Goal: Task Accomplishment & Management: Manage account settings

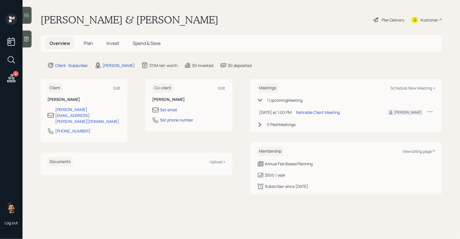
click at [387, 17] on div "Plan Delivery" at bounding box center [393, 20] width 23 height 6
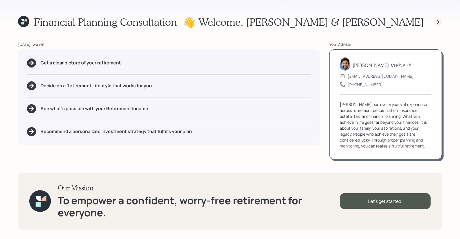
click at [438, 22] on icon at bounding box center [439, 22] width 6 height 6
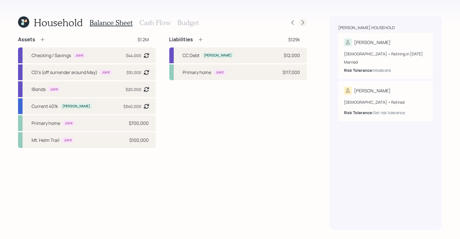
click at [303, 23] on icon at bounding box center [303, 23] width 6 height 6
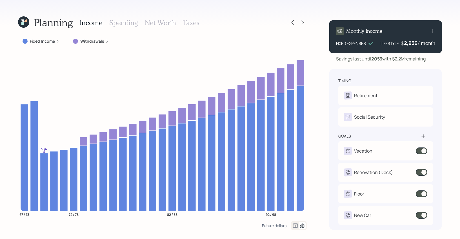
click at [111, 24] on h3 "Spending" at bounding box center [123, 23] width 29 height 8
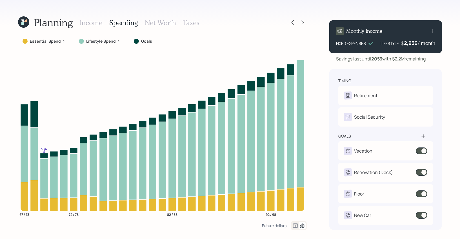
click at [294, 223] on icon at bounding box center [295, 225] width 7 height 7
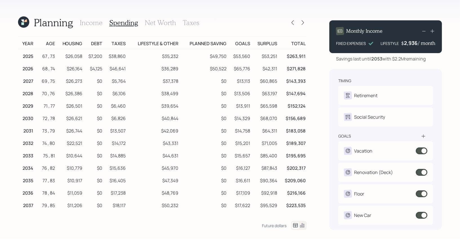
click at [22, 22] on icon at bounding box center [23, 21] width 11 height 11
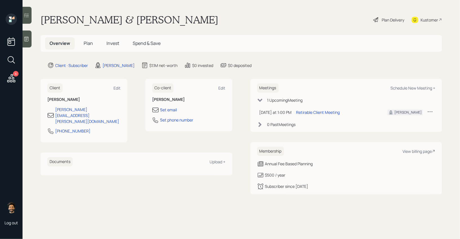
click at [88, 43] on span "Plan" at bounding box center [88, 43] width 9 height 6
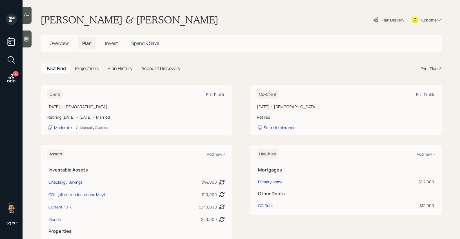
click at [217, 94] on div "Edit Profile" at bounding box center [216, 94] width 19 height 5
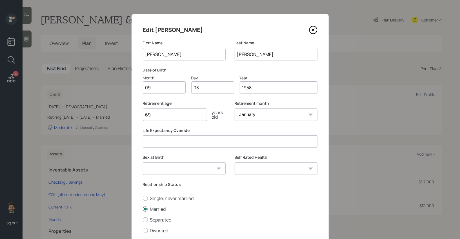
click at [173, 115] on input "69" at bounding box center [175, 114] width 64 height 12
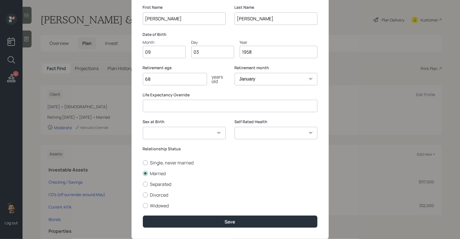
scroll to position [50, 0]
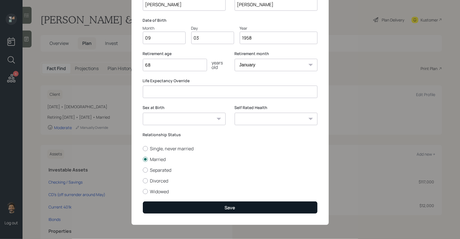
type input "68"
click at [157, 207] on button "Save" at bounding box center [230, 207] width 175 height 12
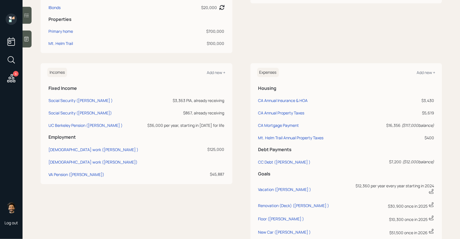
scroll to position [232, 0]
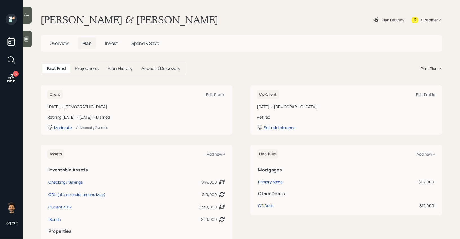
click at [386, 19] on div "Plan Delivery" at bounding box center [393, 20] width 23 height 6
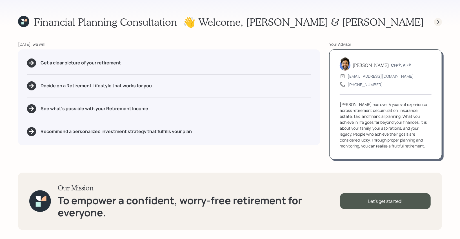
click at [440, 22] on icon at bounding box center [439, 22] width 6 height 6
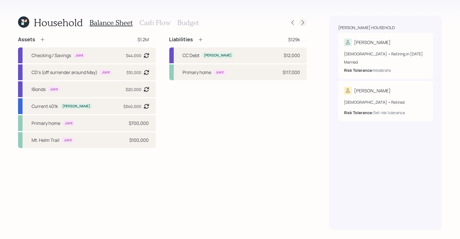
click at [304, 22] on icon at bounding box center [303, 23] width 6 height 6
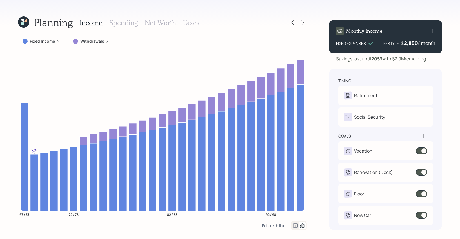
click at [296, 226] on icon at bounding box center [295, 225] width 7 height 7
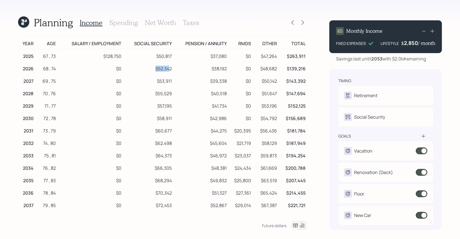
drag, startPoint x: 156, startPoint y: 67, endPoint x: 169, endPoint y: 69, distance: 12.8
click at [169, 69] on td "$52,342" at bounding box center [148, 67] width 50 height 12
click at [22, 27] on icon at bounding box center [23, 21] width 11 height 11
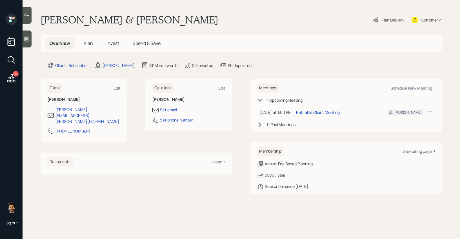
click at [89, 43] on span "Plan" at bounding box center [88, 43] width 9 height 6
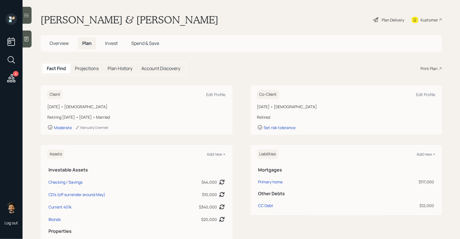
click at [379, 19] on div "Plan Delivery" at bounding box center [389, 20] width 32 height 12
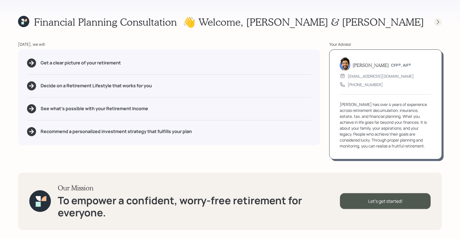
click at [441, 20] on icon at bounding box center [439, 22] width 6 height 6
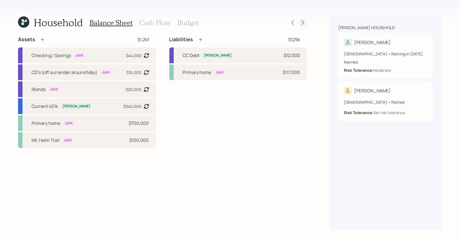
click at [305, 24] on icon at bounding box center [303, 23] width 6 height 6
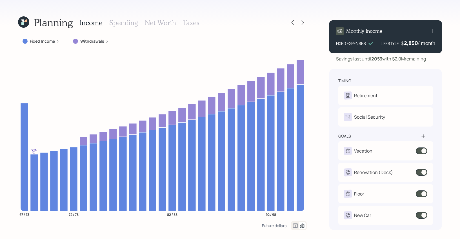
click at [296, 226] on icon at bounding box center [295, 225] width 7 height 7
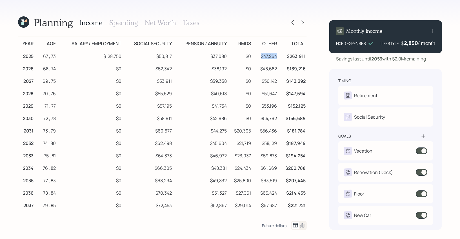
drag, startPoint x: 279, startPoint y: 57, endPoint x: 262, endPoint y: 57, distance: 16.9
click at [262, 57] on td "$47,264" at bounding box center [265, 55] width 26 height 13
click at [26, 26] on icon at bounding box center [23, 21] width 11 height 11
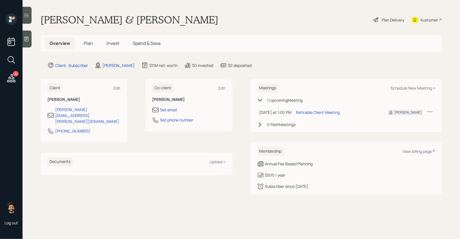
click at [89, 41] on span "Plan" at bounding box center [88, 43] width 9 height 6
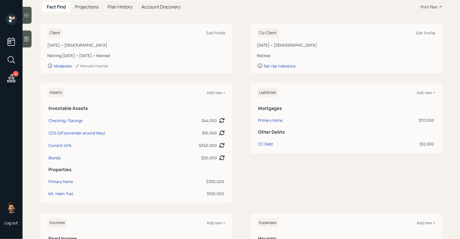
scroll to position [71, 0]
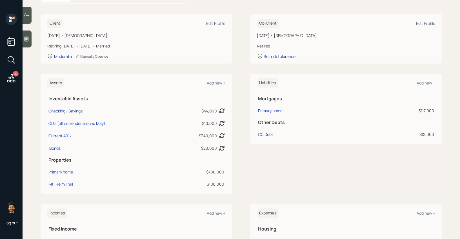
click at [59, 109] on div "Checking / Savings" at bounding box center [66, 111] width 34 height 6
select select "emergency_fund"
click at [62, 120] on td "CD's (off surrender around May)" at bounding box center [108, 122] width 122 height 12
click at [62, 123] on div "CD's (off surrender around May)" at bounding box center [77, 123] width 57 height 6
select select "cash"
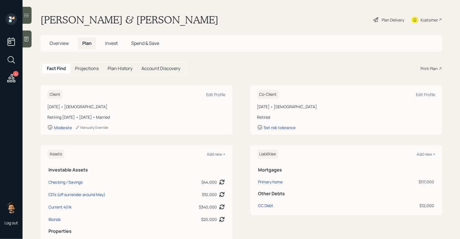
click at [87, 66] on h5 "Projections" at bounding box center [87, 68] width 24 height 5
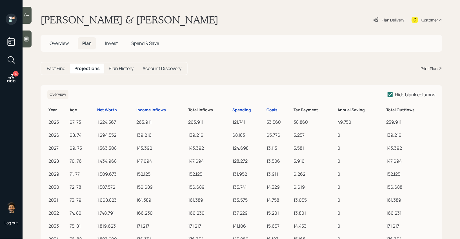
click at [384, 21] on div "Plan Delivery" at bounding box center [393, 20] width 23 height 6
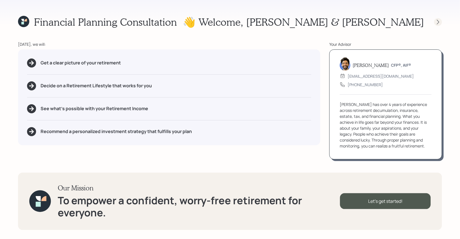
click at [436, 24] on icon at bounding box center [439, 22] width 6 height 6
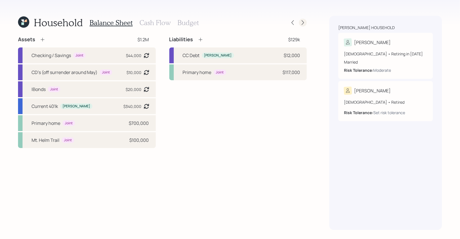
click at [302, 25] on div at bounding box center [303, 23] width 8 height 8
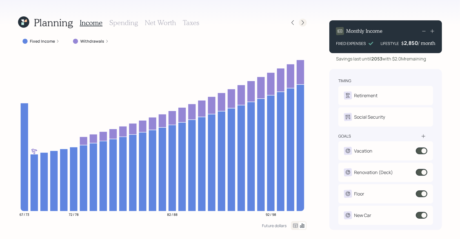
click at [302, 24] on icon at bounding box center [303, 23] width 6 height 6
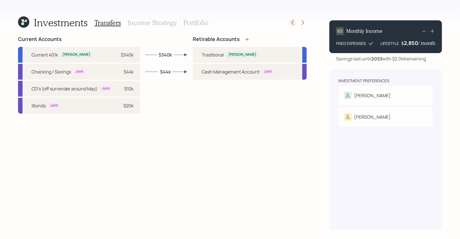
click at [292, 26] on div at bounding box center [293, 23] width 8 height 8
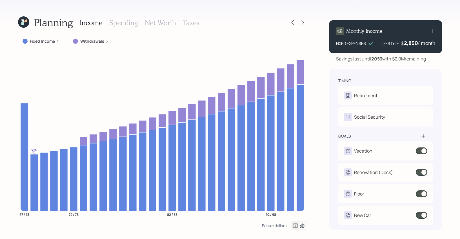
click at [128, 23] on h3 "Spending" at bounding box center [123, 23] width 29 height 8
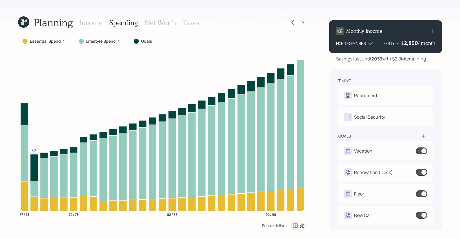
click at [296, 226] on icon at bounding box center [296, 225] width 5 height 4
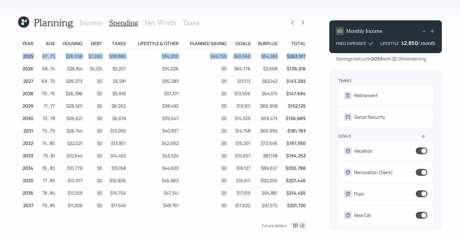
drag, startPoint x: 22, startPoint y: 56, endPoint x: 307, endPoint y: 57, distance: 284.5
click at [307, 57] on tr "2025 67 , 73 $26,058 $7,200 $38,860 $34,200 $49,750 $53,560 $54,283 $263,911" at bounding box center [162, 55] width 289 height 13
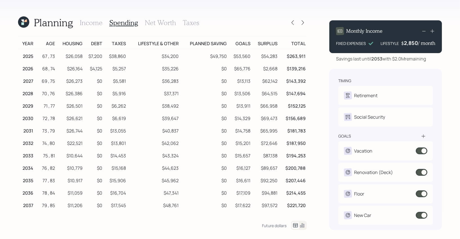
click at [24, 22] on icon at bounding box center [23, 21] width 11 height 11
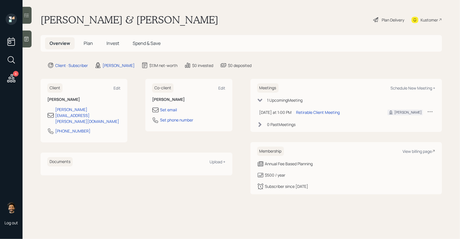
click at [92, 43] on span "Plan" at bounding box center [88, 43] width 9 height 6
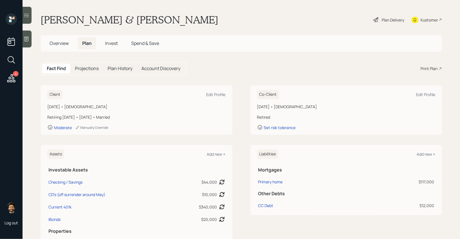
click at [87, 66] on h5 "Projections" at bounding box center [87, 68] width 24 height 5
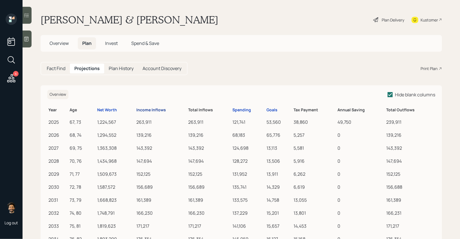
click at [146, 109] on div "Income Inflows" at bounding box center [151, 109] width 30 height 5
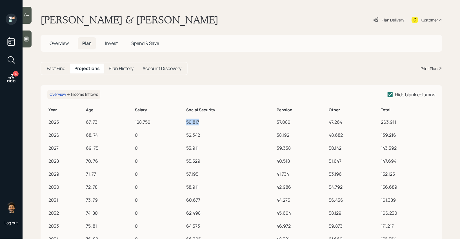
drag, startPoint x: 186, startPoint y: 122, endPoint x: 208, endPoint y: 123, distance: 22.6
click at [208, 123] on tr "2025 67, 73 128,750 50,817 37,080 47,264 263,911" at bounding box center [241, 120] width 388 height 13
click at [396, 21] on div "Plan Delivery" at bounding box center [393, 20] width 23 height 6
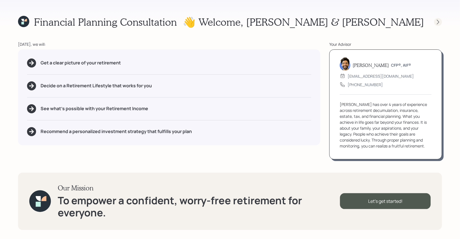
click at [440, 23] on icon at bounding box center [439, 22] width 6 height 6
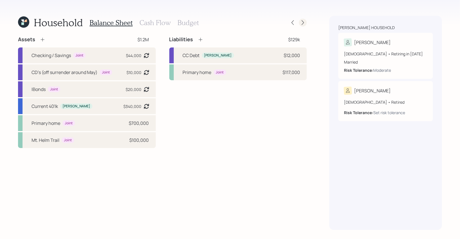
click at [303, 23] on icon at bounding box center [303, 23] width 6 height 6
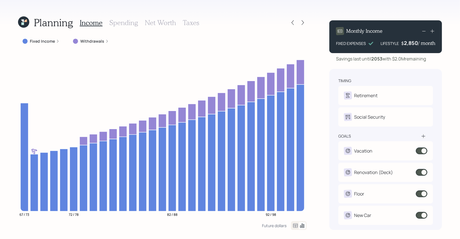
click at [122, 20] on h3 "Spending" at bounding box center [123, 23] width 29 height 8
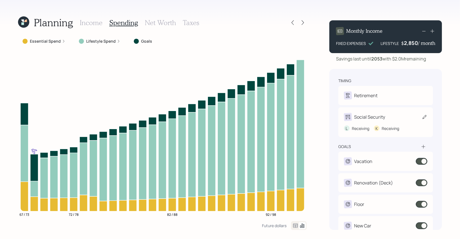
click at [366, 127] on div "Receiving" at bounding box center [360, 128] width 17 height 6
select select "12"
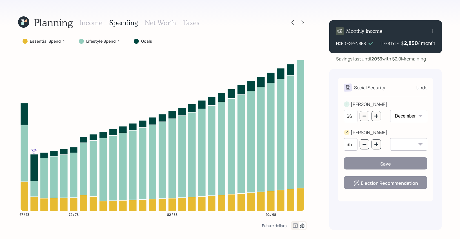
click at [353, 116] on input "66" at bounding box center [351, 116] width 14 height 12
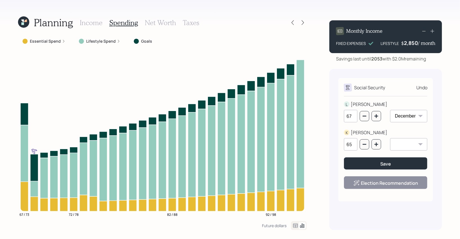
type input "67"
click at [366, 103] on div "L LANITA" at bounding box center [385, 104] width 83 height 7
click at [93, 22] on h3 "Income" at bounding box center [91, 23] width 23 height 8
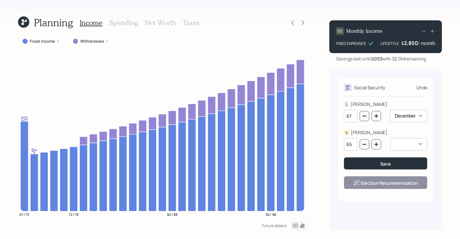
click at [294, 223] on icon at bounding box center [295, 225] width 7 height 7
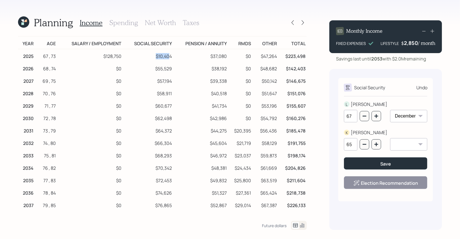
drag, startPoint x: 154, startPoint y: 56, endPoint x: 175, endPoint y: 58, distance: 21.2
click at [175, 58] on tr "2025 67 , 73 $128,750 $10,404 $37,080 $0 $47,264 $223,498" at bounding box center [162, 55] width 289 height 13
drag, startPoint x: 159, startPoint y: 65, endPoint x: 195, endPoint y: 66, distance: 35.8
click at [182, 65] on tr "2026 68 , 74 $0 $55,529 $38,192 $0 $48,682 $142,403" at bounding box center [162, 67] width 289 height 12
click at [129, 23] on h3 "Spending" at bounding box center [123, 23] width 29 height 8
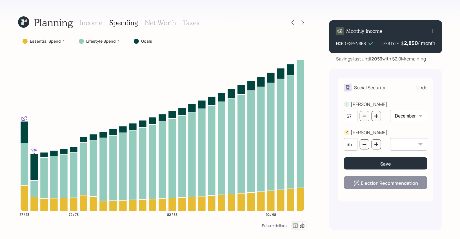
click at [296, 225] on icon at bounding box center [295, 225] width 7 height 7
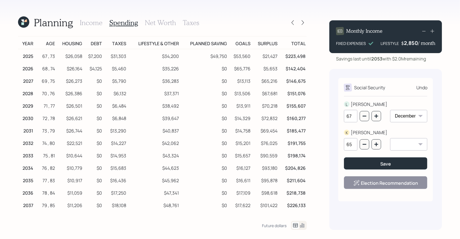
click at [374, 157] on div "65" at bounding box center [362, 147] width 37 height 19
click at [377, 163] on button "Save" at bounding box center [385, 163] width 83 height 12
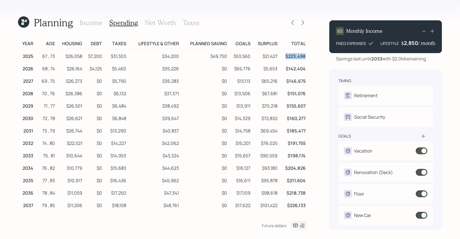
drag, startPoint x: 285, startPoint y: 57, endPoint x: 305, endPoint y: 58, distance: 20.3
click at [305, 58] on td "$223,498" at bounding box center [293, 55] width 28 height 13
click at [83, 23] on h3 "Income" at bounding box center [91, 23] width 23 height 8
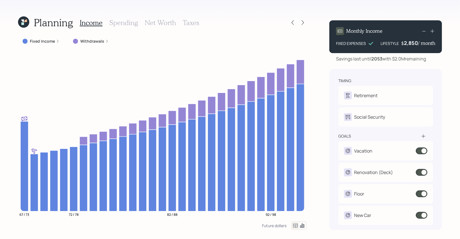
click at [296, 225] on icon at bounding box center [296, 225] width 5 height 4
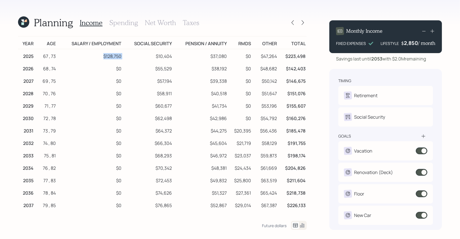
drag, startPoint x: 103, startPoint y: 54, endPoint x: 122, endPoint y: 55, distance: 19.2
click at [122, 55] on tr "2025 67 , 73 $128,750 $10,404 $37,080 $0 $47,264 $223,498" at bounding box center [162, 55] width 289 height 13
drag, startPoint x: 172, startPoint y: 55, endPoint x: 156, endPoint y: 55, distance: 16.4
click at [156, 55] on td "$10,404" at bounding box center [148, 55] width 50 height 13
drag, startPoint x: 228, startPoint y: 56, endPoint x: 209, endPoint y: 56, distance: 18.9
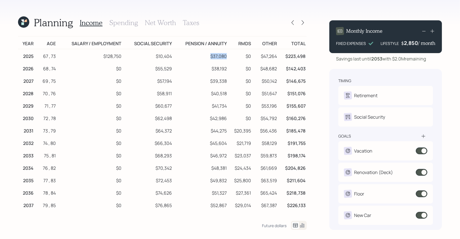
click at [209, 56] on td "$37,080" at bounding box center [200, 55] width 55 height 13
drag, startPoint x: 277, startPoint y: 56, endPoint x: 259, endPoint y: 56, distance: 18.6
click at [259, 56] on td "$47,264" at bounding box center [265, 55] width 26 height 13
click at [22, 21] on icon at bounding box center [22, 20] width 3 height 3
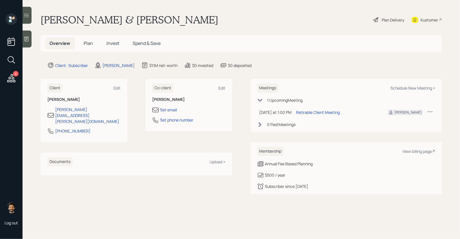
click at [89, 42] on span "Plan" at bounding box center [88, 43] width 9 height 6
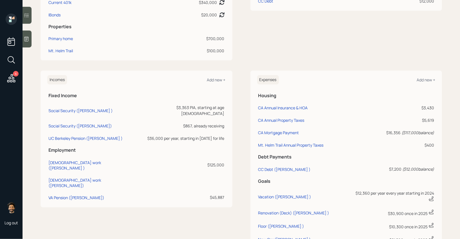
scroll to position [209, 0]
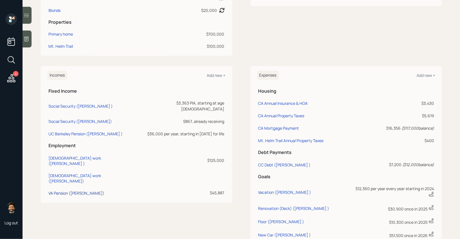
click at [65, 190] on div "VA Pension (Keith)" at bounding box center [77, 192] width 56 height 5
select select "other"
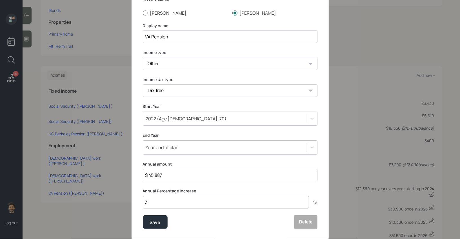
scroll to position [59, 0]
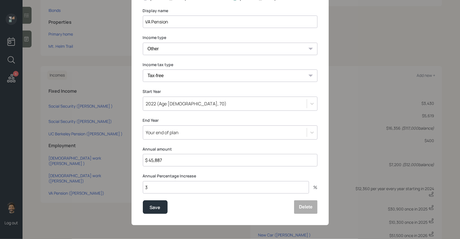
click at [159, 163] on input "$ 45,887" at bounding box center [230, 160] width 175 height 12
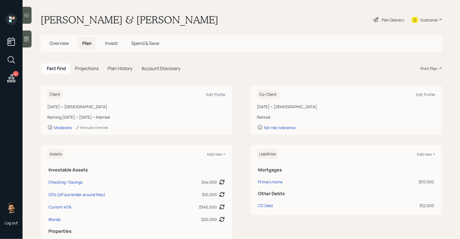
click at [397, 17] on div "Plan Delivery" at bounding box center [393, 20] width 23 height 6
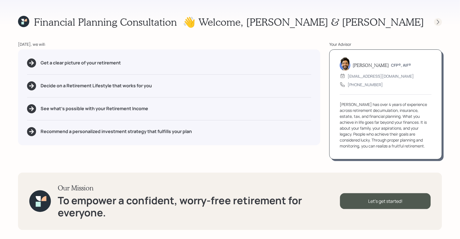
click at [440, 23] on icon at bounding box center [439, 22] width 6 height 6
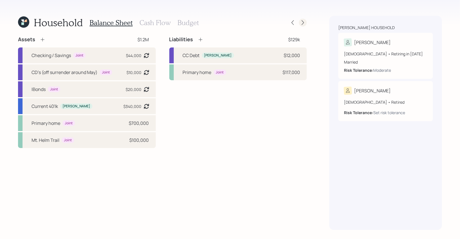
click at [304, 22] on icon at bounding box center [303, 22] width 2 height 5
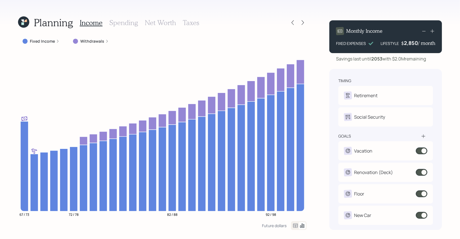
click at [129, 23] on h3 "Spending" at bounding box center [123, 23] width 29 height 8
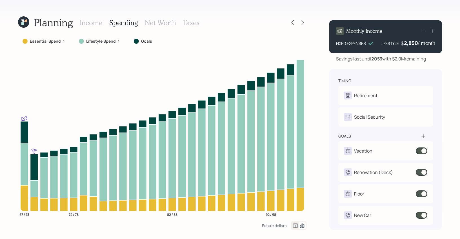
click at [293, 227] on icon at bounding box center [295, 225] width 7 height 7
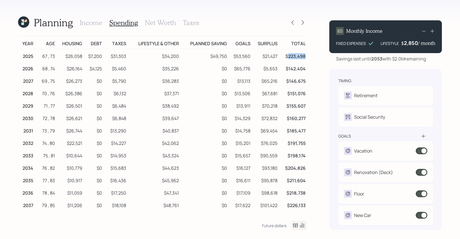
drag, startPoint x: 307, startPoint y: 54, endPoint x: 288, endPoint y: 55, distance: 18.3
click at [288, 55] on td "$223,498" at bounding box center [293, 55] width 28 height 13
drag, startPoint x: 65, startPoint y: 57, endPoint x: 84, endPoint y: 57, distance: 19.2
click at [84, 57] on tr "2025 67 , 73 $26,058 $7,200 $31,303 $34,200 $49,750 $53,560 $21,427 $223,498" at bounding box center [162, 55] width 289 height 13
drag, startPoint x: 88, startPoint y: 57, endPoint x: 103, endPoint y: 58, distance: 15.3
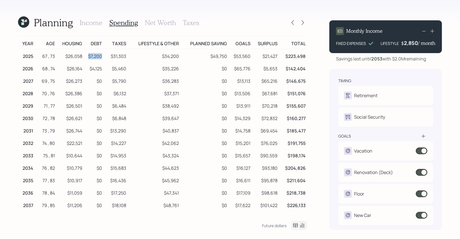
click at [103, 58] on tr "2025 67 , 73 $26,058 $7,200 $31,303 $34,200 $49,750 $53,560 $21,427 $223,498" at bounding box center [162, 55] width 289 height 13
drag, startPoint x: 111, startPoint y: 57, endPoint x: 125, endPoint y: 58, distance: 14.1
click at [125, 58] on td "$31,303" at bounding box center [115, 55] width 24 height 13
drag, startPoint x: 164, startPoint y: 56, endPoint x: 178, endPoint y: 57, distance: 14.2
click at [177, 57] on td "$34,200" at bounding box center [153, 55] width 53 height 13
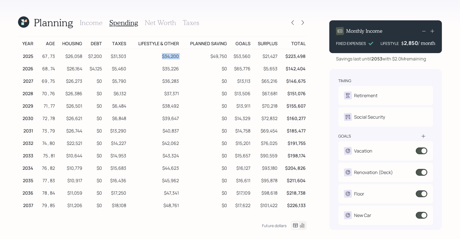
drag, startPoint x: 180, startPoint y: 57, endPoint x: 159, endPoint y: 56, distance: 21.2
click at [159, 56] on tr "2025 67 , 73 $26,058 $7,200 $31,303 $34,200 $49,750 $53,560 $21,427 $223,498" at bounding box center [162, 55] width 289 height 13
drag, startPoint x: 230, startPoint y: 57, endPoint x: 207, endPoint y: 56, distance: 22.3
click at [207, 56] on tr "2025 67 , 73 $26,058 $7,200 $31,303 $34,200 $49,750 $53,560 $21,427 $223,498" at bounding box center [162, 55] width 289 height 13
drag, startPoint x: 250, startPoint y: 57, endPoint x: 232, endPoint y: 56, distance: 18.9
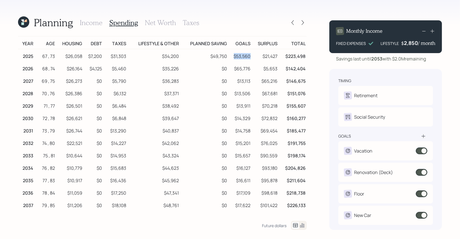
click at [232, 56] on td "$53,560" at bounding box center [240, 55] width 24 height 13
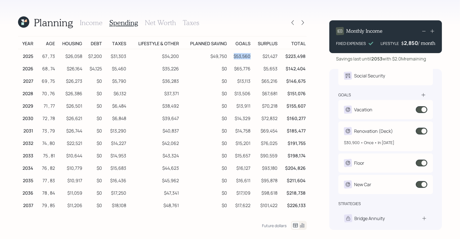
scroll to position [43, 0]
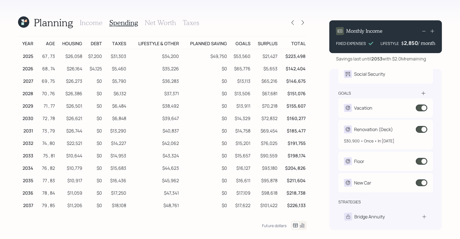
click at [363, 144] on div "Renovation (Deck) $30,900 • Once • In 2025" at bounding box center [386, 135] width 95 height 30
select select "0"
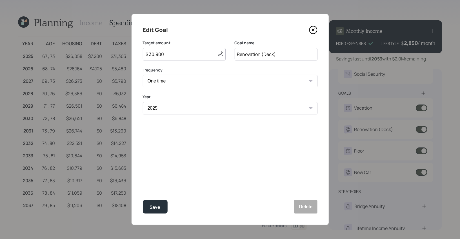
click at [168, 108] on select "2025 2026 2027 2028 2029 2030 2031 2032 2033 2034 2035 2036 2037 2038 2039 2040…" at bounding box center [230, 108] width 175 height 12
click at [143, 102] on select "2025 2026 2027 2028 2029 2030 2031 2032 2033 2034 2035 2036 2037 2038 2039 2040…" at bounding box center [230, 108] width 175 height 12
click at [148, 208] on button "Save" at bounding box center [155, 207] width 25 height 14
select select "2025"
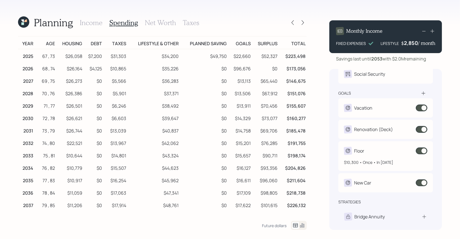
click at [361, 159] on div "$10,300 • Once • In 2025" at bounding box center [385, 162] width 83 height 6
select select "0"
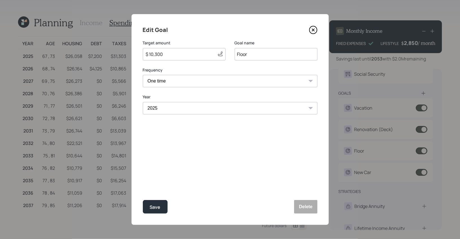
click at [166, 107] on select "2025 2026 2027 2028 2029 2030 2031 2032 2033 2034 2035 2036 2037 2038 2039 2040…" at bounding box center [230, 108] width 175 height 12
click at [143, 102] on select "2025 2026 2027 2028 2029 2030 2031 2032 2033 2034 2035 2036 2037 2038 2039 2040…" at bounding box center [230, 108] width 175 height 12
click at [149, 202] on button "Save" at bounding box center [155, 207] width 25 height 14
select select "2025"
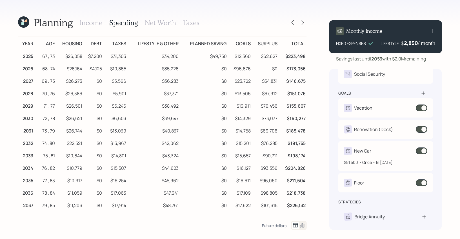
click at [366, 155] on div "$51,500 • Once • In 2026" at bounding box center [385, 160] width 83 height 10
select select "0"
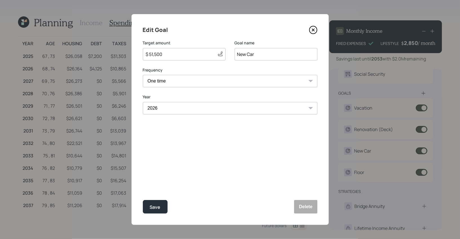
click at [179, 107] on select "2025 2026 2027 2028 2029 2030 2031 2032 2033 2034 2035 2036 2037 2038 2039 2040…" at bounding box center [230, 108] width 175 height 12
click at [143, 102] on select "2025 2026 2027 2028 2029 2030 2031 2032 2033 2034 2035 2036 2037 2038 2039 2040…" at bounding box center [230, 108] width 175 height 12
click at [160, 210] on button "Save" at bounding box center [155, 207] width 25 height 14
select select "2026"
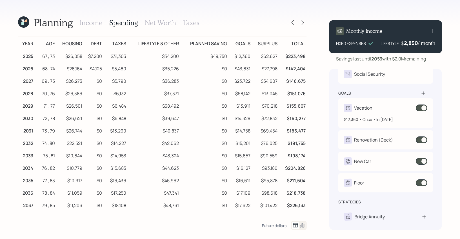
click at [386, 106] on div "Vacation" at bounding box center [385, 108] width 83 height 8
select select "1"
select select "2052"
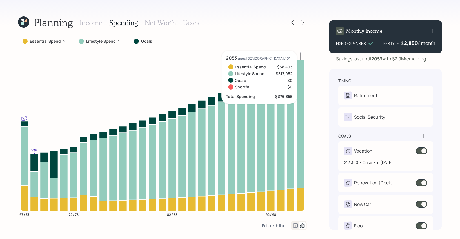
click at [365, 149] on div "Vacation" at bounding box center [363, 150] width 18 height 7
select select "1"
select select "2052"
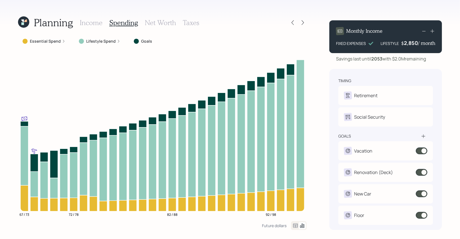
click at [296, 226] on icon at bounding box center [295, 225] width 7 height 7
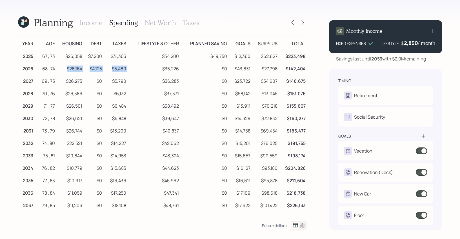
drag, startPoint x: 66, startPoint y: 67, endPoint x: 127, endPoint y: 70, distance: 61.3
click at [127, 70] on tr "2026 68 , 74 $26,164 $4,125 $5,460 $35,226 $0 $43,631 $27,798 $142,404" at bounding box center [162, 67] width 289 height 12
drag, startPoint x: 180, startPoint y: 68, endPoint x: 158, endPoint y: 69, distance: 22.8
click at [158, 69] on tr "2026 68 , 74 $26,164 $4,125 $5,460 $35,226 $0 $43,631 $27,798 $142,404" at bounding box center [162, 67] width 289 height 12
drag, startPoint x: 228, startPoint y: 67, endPoint x: 220, endPoint y: 67, distance: 8.2
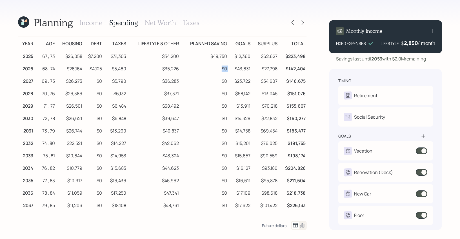
click at [220, 67] on tr "2026 68 , 74 $26,164 $4,125 $5,460 $35,226 $0 $43,631 $27,798 $142,404" at bounding box center [162, 67] width 289 height 12
drag, startPoint x: 251, startPoint y: 68, endPoint x: 236, endPoint y: 68, distance: 15.2
click at [236, 68] on td "$43,631" at bounding box center [240, 67] width 24 height 12
drag, startPoint x: 280, startPoint y: 70, endPoint x: 263, endPoint y: 70, distance: 16.9
click at [263, 70] on tr "2026 68 , 74 $26,164 $4,125 $5,460 $35,226 $0 $43,631 $27,798 $142,404" at bounding box center [162, 67] width 289 height 12
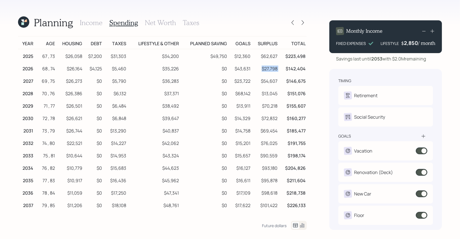
click at [408, 43] on div "2,850" at bounding box center [411, 42] width 14 height 7
click at [408, 43] on div "2850" at bounding box center [411, 42] width 14 height 7
click at [397, 17] on div "Monthly Income FIXED EXPENSES LIFESTYLE $ 4,850 / month Savings last until 2053…" at bounding box center [386, 123] width 113 height 214
drag, startPoint x: 264, startPoint y: 69, endPoint x: 279, endPoint y: 69, distance: 15.5
click at [279, 69] on td "$3,078" at bounding box center [265, 67] width 27 height 12
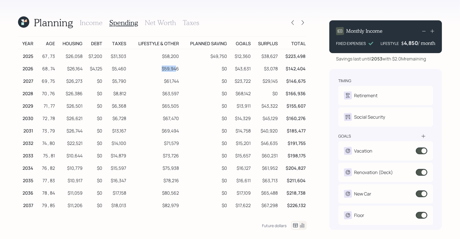
drag, startPoint x: 177, startPoint y: 69, endPoint x: 157, endPoint y: 70, distance: 19.7
click at [157, 69] on td "$59,946" at bounding box center [153, 67] width 53 height 12
click at [85, 22] on h3 "Income" at bounding box center [91, 23] width 23 height 8
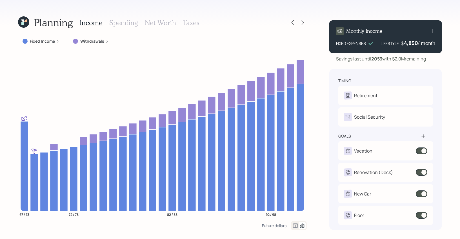
click at [26, 22] on icon at bounding box center [24, 22] width 14 height 14
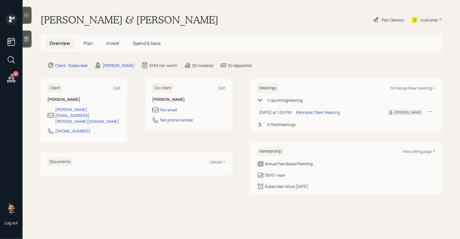
click at [93, 41] on h5 "Plan" at bounding box center [88, 43] width 18 height 12
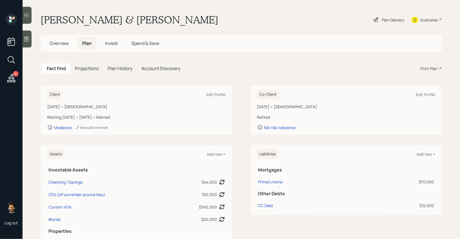
click at [67, 39] on h5 "Overview" at bounding box center [59, 43] width 28 height 12
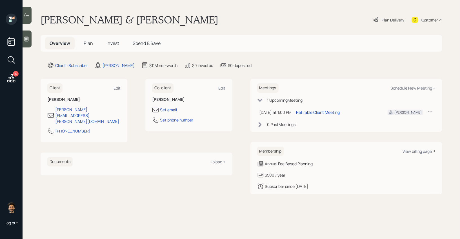
click at [87, 43] on span "Plan" at bounding box center [88, 43] width 9 height 6
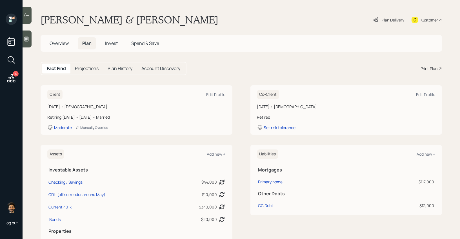
click at [59, 42] on span "Overview" at bounding box center [59, 43] width 19 height 6
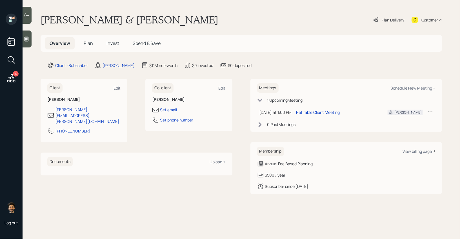
click at [82, 41] on h5 "Plan" at bounding box center [88, 43] width 18 height 12
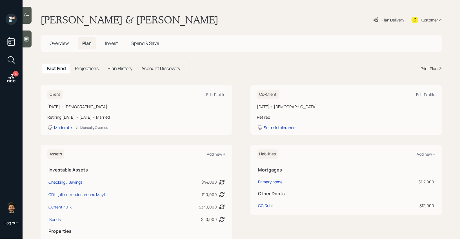
click at [113, 45] on span "Invest" at bounding box center [111, 43] width 13 height 6
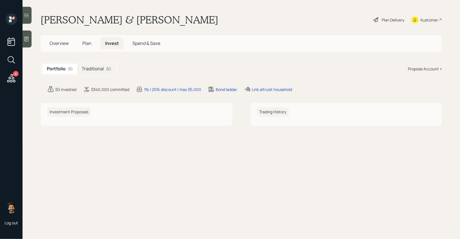
click at [383, 17] on div "Plan Delivery" at bounding box center [393, 20] width 23 height 6
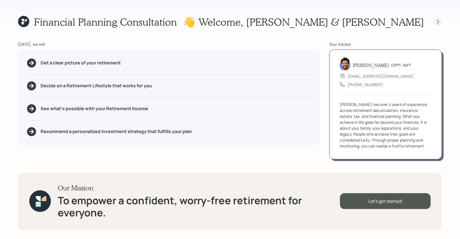
click at [440, 22] on icon at bounding box center [439, 22] width 6 height 6
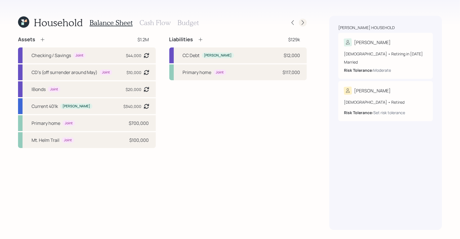
click at [303, 25] on icon at bounding box center [303, 23] width 6 height 6
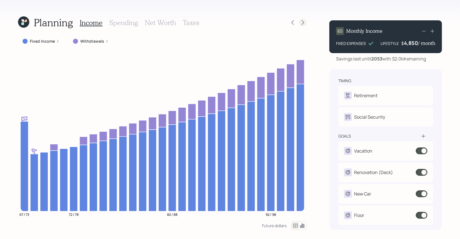
click at [303, 25] on icon at bounding box center [303, 23] width 6 height 6
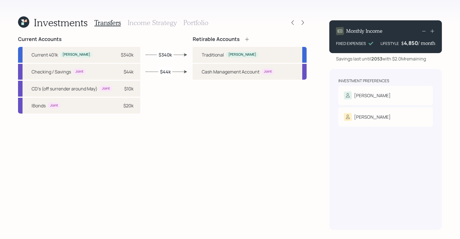
click at [303, 25] on icon at bounding box center [303, 23] width 6 height 6
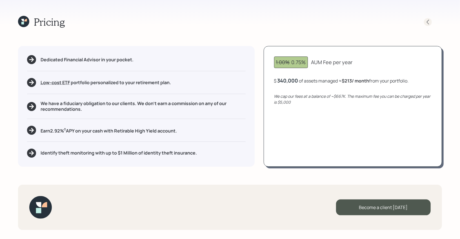
click at [426, 22] on icon at bounding box center [429, 22] width 6 height 6
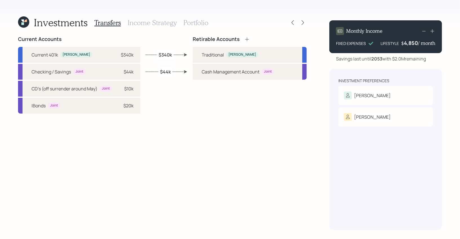
click at [172, 21] on h3 "Income Strategy" at bounding box center [152, 23] width 49 height 8
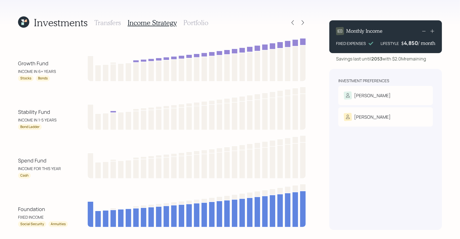
click at [198, 23] on h3 "Portfolio" at bounding box center [196, 23] width 25 height 8
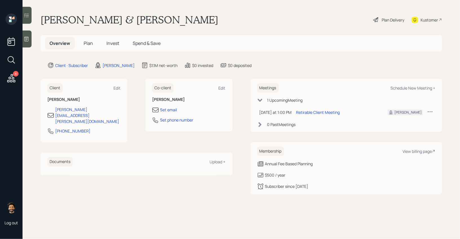
click at [84, 41] on span "Plan" at bounding box center [88, 43] width 9 height 6
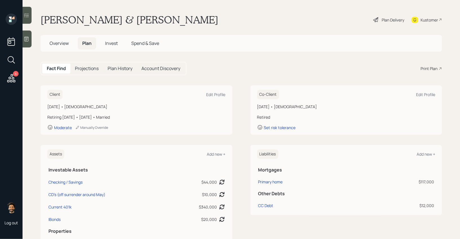
click at [431, 67] on div "Print Plan" at bounding box center [429, 68] width 17 height 6
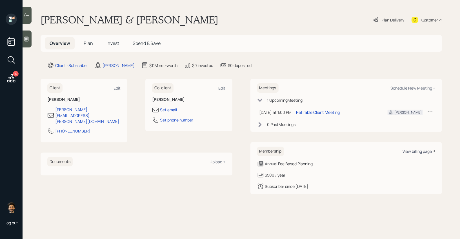
click at [418, 152] on div "View billing page" at bounding box center [419, 150] width 33 height 5
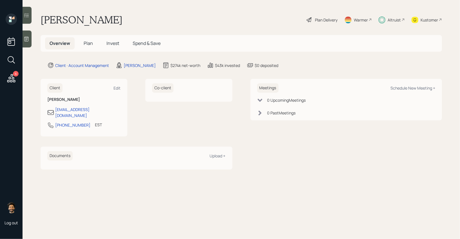
click at [390, 22] on div "Altruist" at bounding box center [394, 20] width 13 height 6
